Goal: Navigation & Orientation: Understand site structure

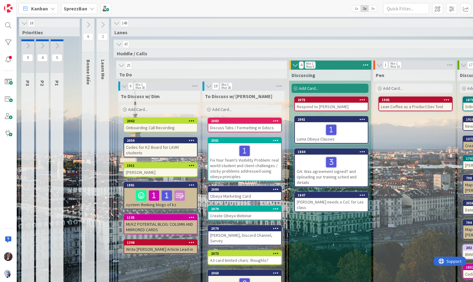
click at [70, 9] on b "SprezzBan" at bounding box center [75, 8] width 23 height 6
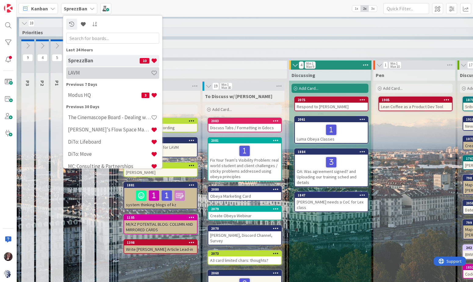
click at [77, 74] on h4 "LAVM" at bounding box center [109, 73] width 83 height 6
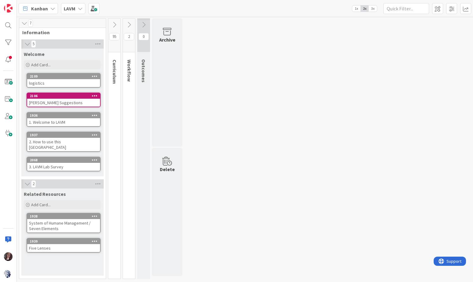
click at [25, 23] on icon at bounding box center [24, 23] width 7 height 6
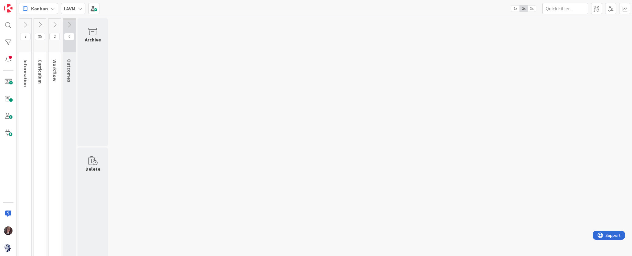
click at [26, 25] on icon at bounding box center [25, 24] width 7 height 7
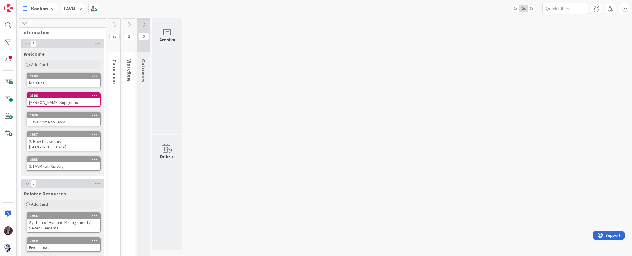
click at [117, 25] on icon at bounding box center [114, 24] width 7 height 7
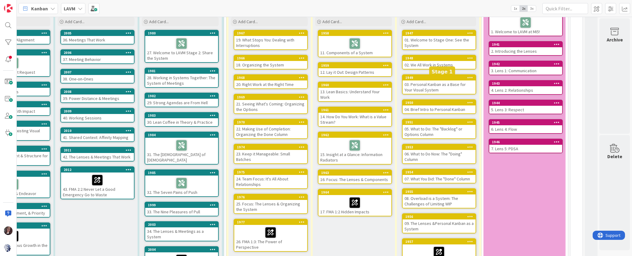
scroll to position [0, 404]
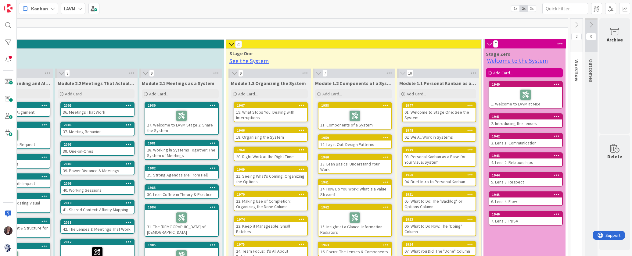
click at [233, 44] on icon at bounding box center [231, 44] width 7 height 6
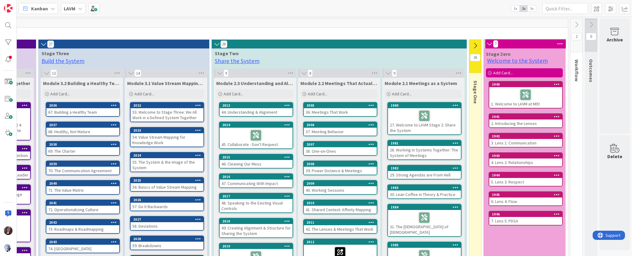
click at [44, 44] on icon at bounding box center [43, 44] width 7 height 6
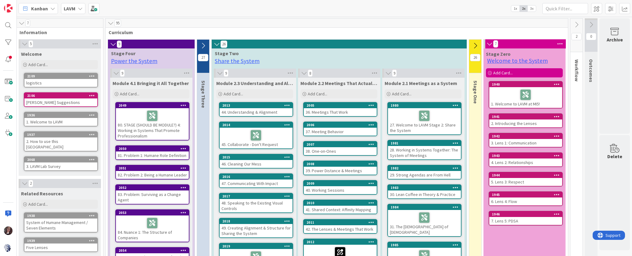
click at [114, 45] on icon at bounding box center [113, 44] width 7 height 6
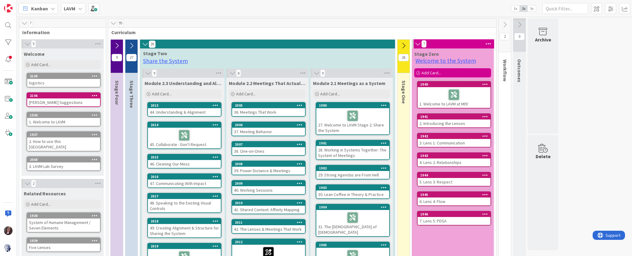
click at [145, 47] on icon at bounding box center [145, 44] width 7 height 6
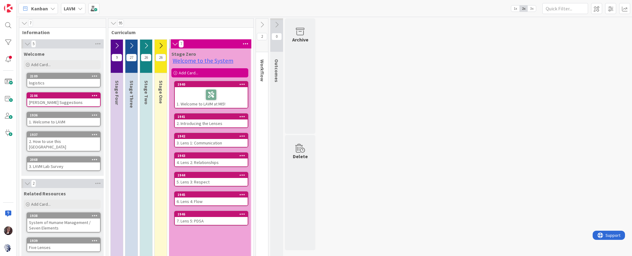
click at [263, 24] on icon at bounding box center [262, 24] width 7 height 7
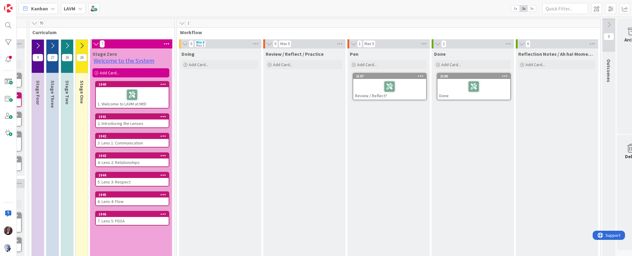
scroll to position [0, 97]
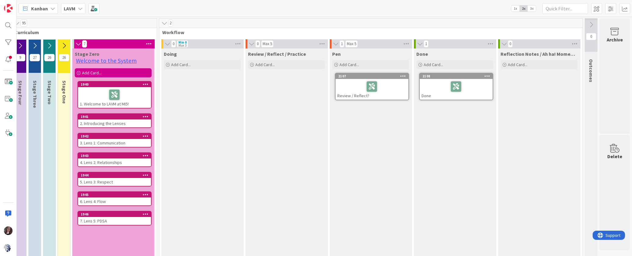
click at [164, 23] on icon at bounding box center [164, 23] width 7 height 6
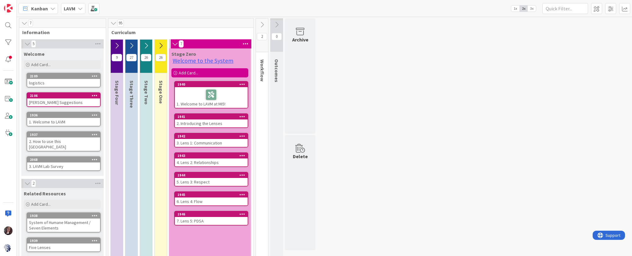
click at [160, 46] on icon at bounding box center [160, 45] width 7 height 7
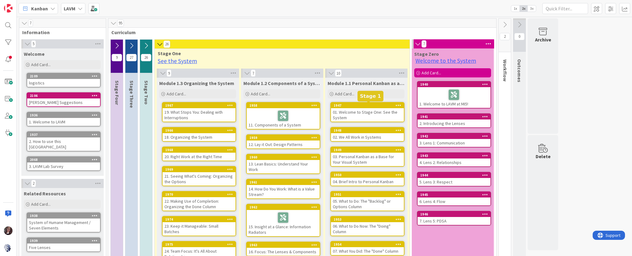
click at [348, 107] on div "1947" at bounding box center [369, 105] width 70 height 4
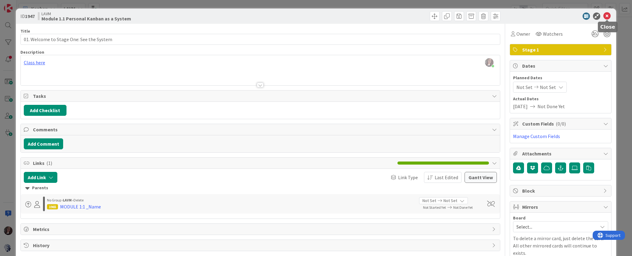
click at [473, 16] on icon at bounding box center [606, 16] width 7 height 7
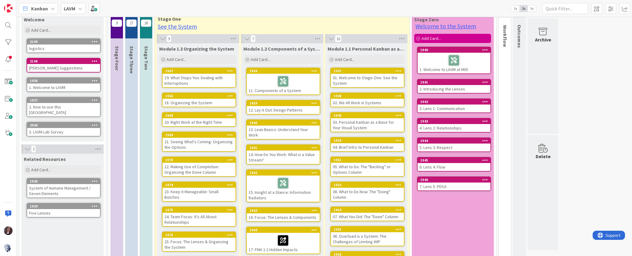
scroll to position [21, 0]
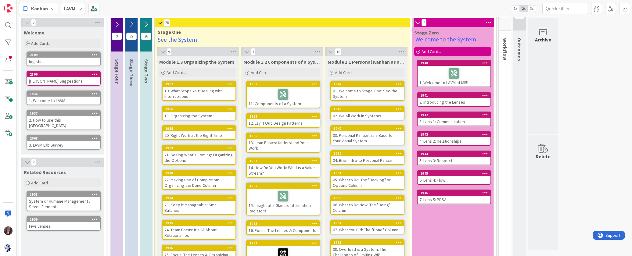
click at [159, 23] on icon at bounding box center [159, 23] width 7 height 6
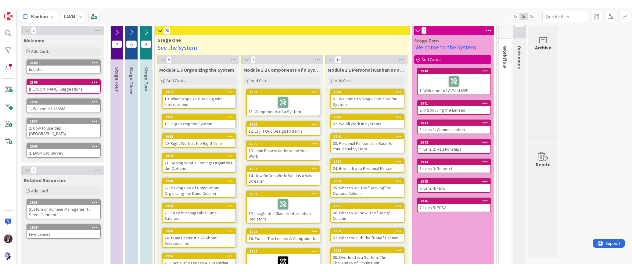
scroll to position [15, 0]
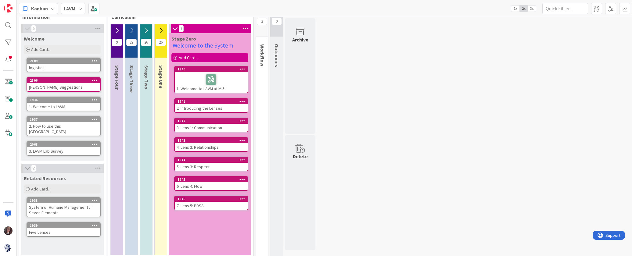
click at [176, 29] on icon at bounding box center [175, 29] width 7 height 6
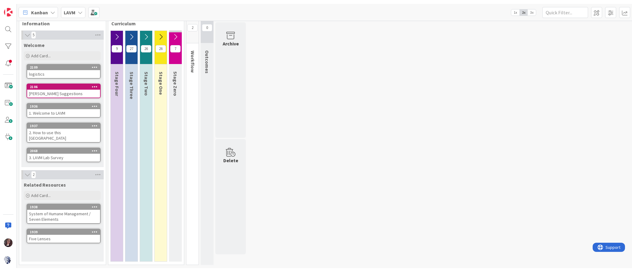
scroll to position [0, 0]
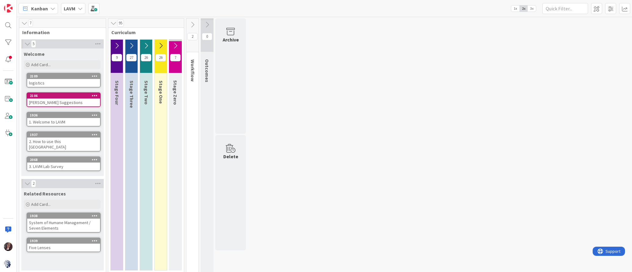
click at [160, 45] on icon at bounding box center [160, 45] width 7 height 7
